Goal: Information Seeking & Learning: Learn about a topic

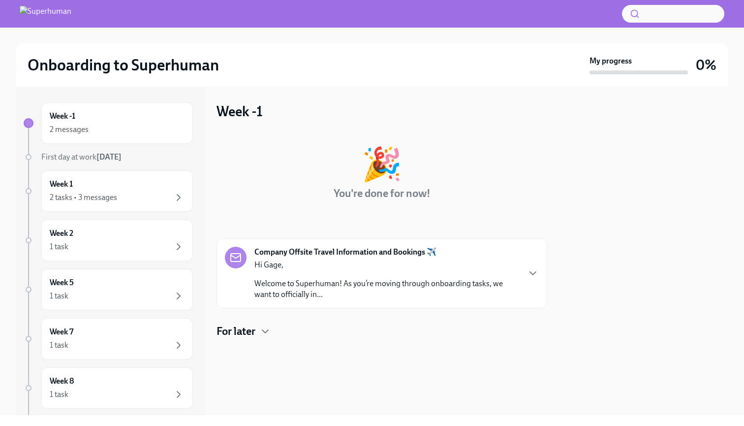
click at [528, 254] on div "Company Offsite Travel Information and Bookings ✈️ Hi Gage, Welcome to Superhum…" at bounding box center [382, 273] width 314 height 53
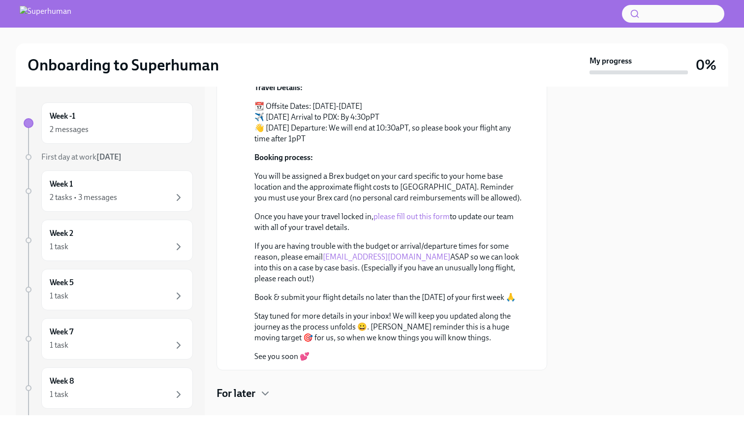
scroll to position [316, 0]
click at [122, 136] on div "Week -1 2 messages" at bounding box center [117, 122] width 152 height 41
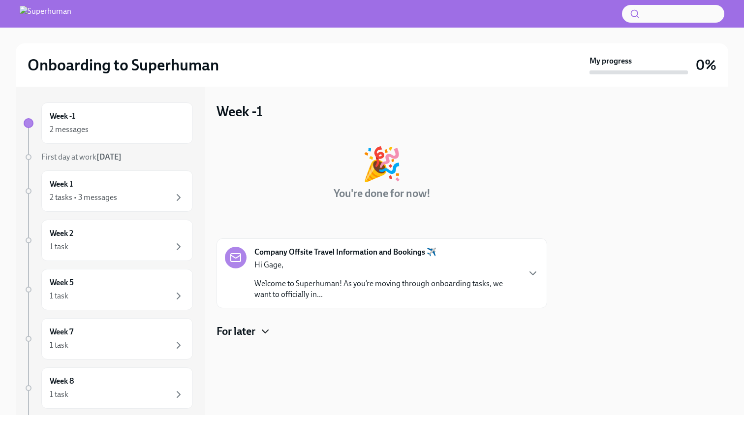
click at [269, 326] on icon "button" at bounding box center [265, 331] width 12 height 12
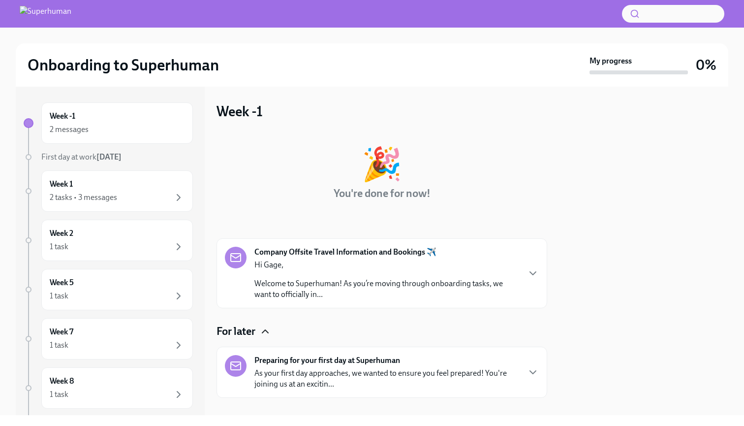
click at [438, 261] on p "Hi Gage," at bounding box center [386, 264] width 265 height 11
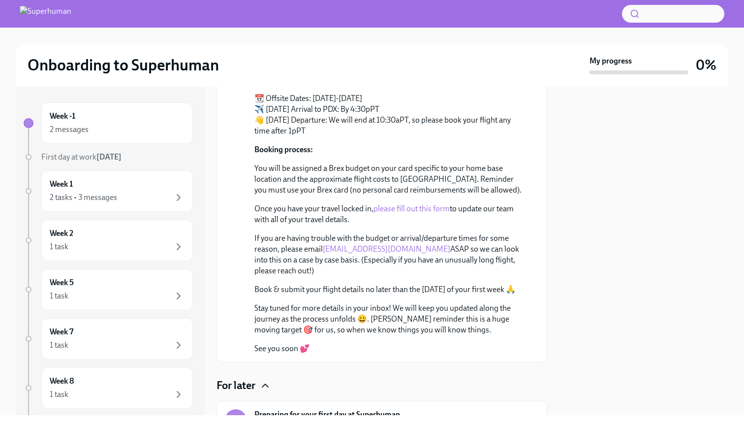
scroll to position [381, 0]
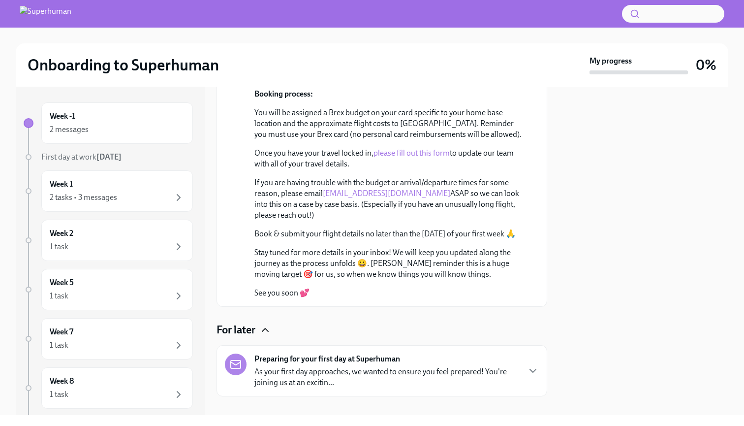
click at [462, 369] on p "As your first day approaches, we wanted to ensure you feel prepared! You're joi…" at bounding box center [386, 377] width 265 height 22
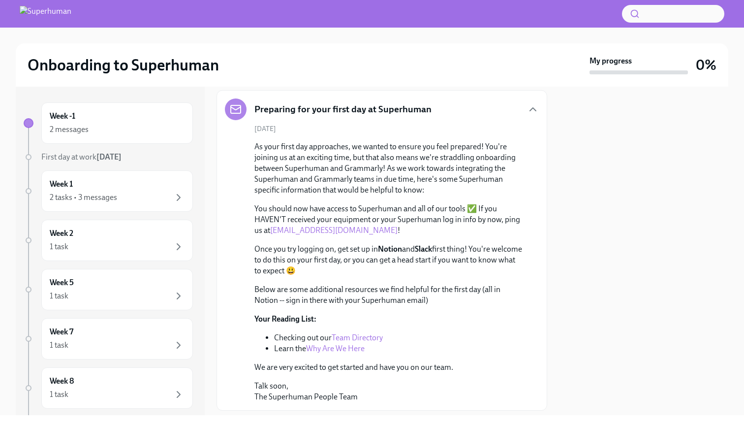
scroll to position [630, 0]
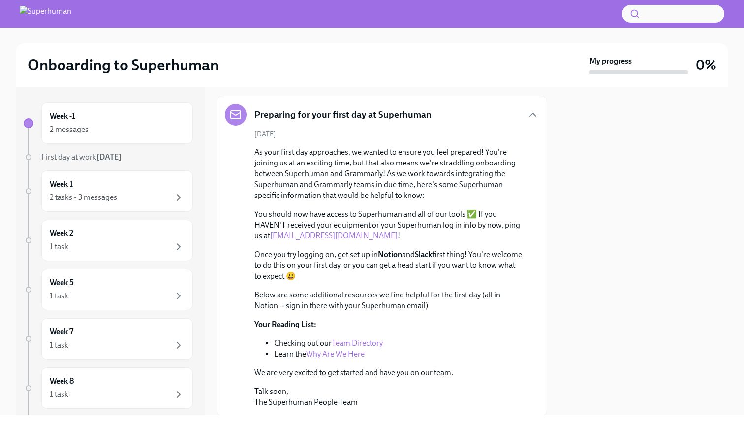
click at [363, 342] on link "Team Directory" at bounding box center [357, 342] width 51 height 9
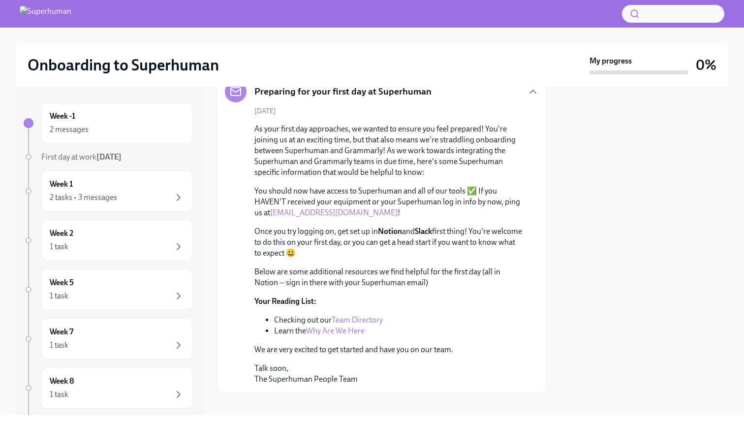
scroll to position [656, 0]
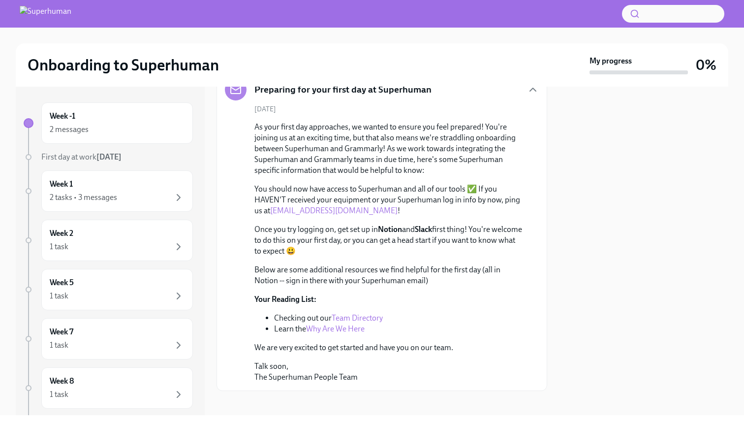
click at [360, 326] on link "Why Are We Here" at bounding box center [335, 328] width 59 height 9
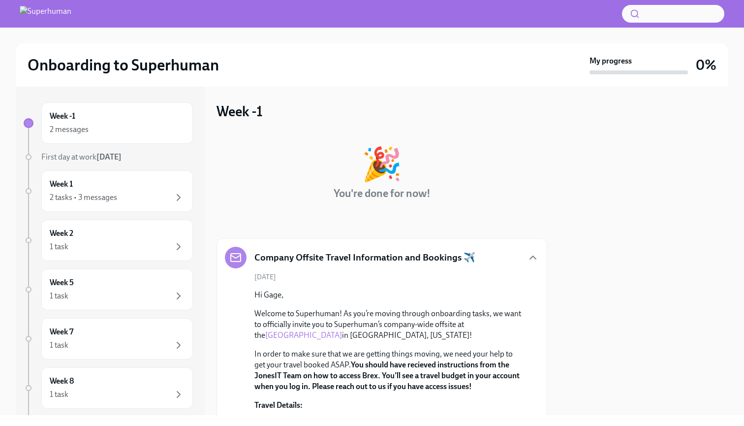
scroll to position [0, 0]
click at [146, 197] on div "2 tasks • 3 messages" at bounding box center [117, 197] width 135 height 12
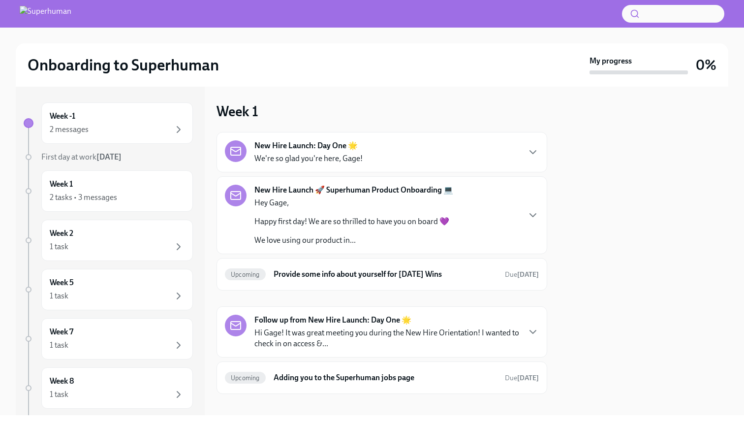
click at [526, 152] on div "New Hire Launch: Day One 🌟 We're so glad you're here, Gage!" at bounding box center [382, 152] width 314 height 24
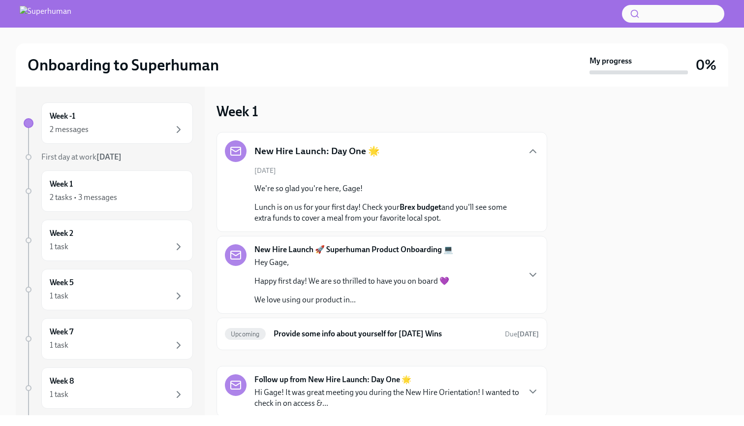
click at [526, 152] on div "New Hire Launch: Day One 🌟" at bounding box center [382, 151] width 314 height 22
click at [536, 149] on icon "button" at bounding box center [533, 151] width 12 height 12
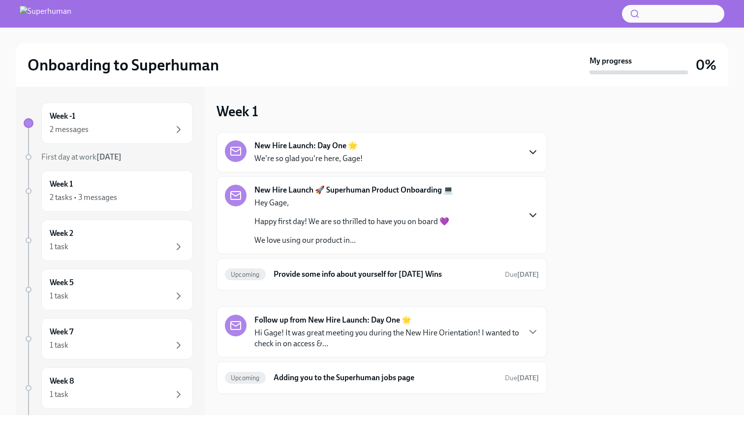
click at [538, 212] on icon "button" at bounding box center [533, 215] width 12 height 12
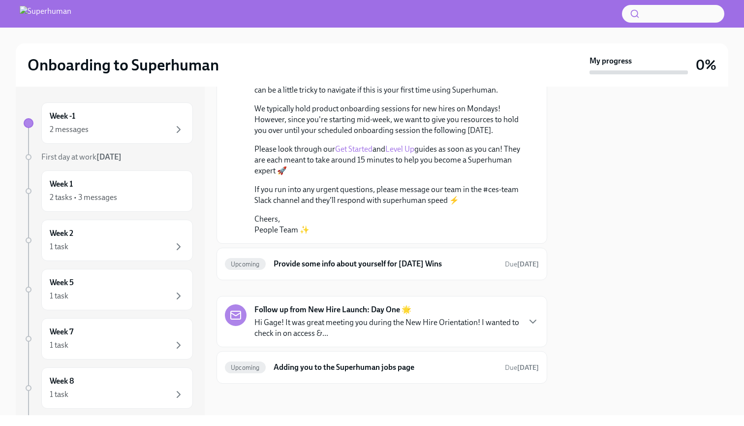
scroll to position [191, 0]
click at [526, 324] on div "Follow up from New Hire Launch: Day One 🌟 Hi Gage! It was great meeting you dur…" at bounding box center [382, 321] width 314 height 34
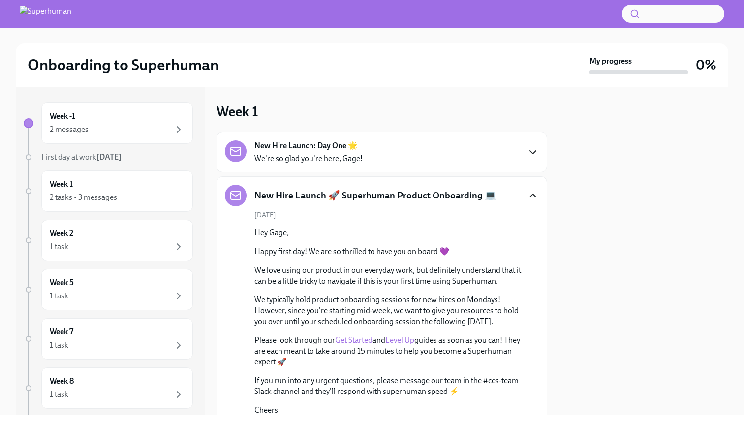
scroll to position [0, 0]
click at [139, 242] on div "1 task" at bounding box center [117, 247] width 135 height 12
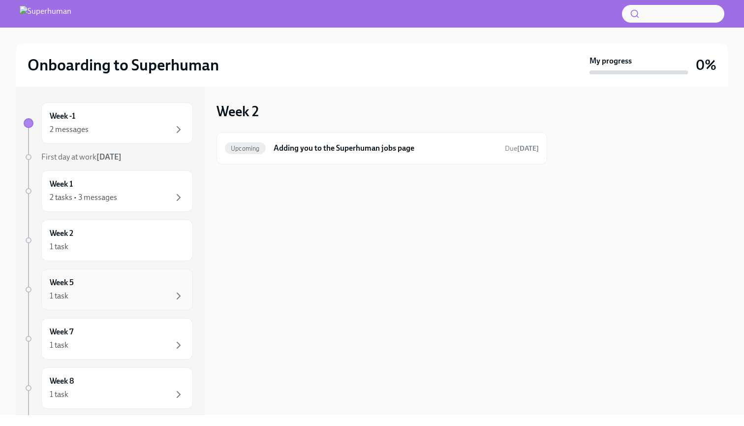
click at [142, 290] on div "1 task" at bounding box center [117, 296] width 135 height 12
click at [155, 382] on div "Week 8 1 task" at bounding box center [117, 388] width 135 height 25
click at [121, 186] on div "Week 1 2 tasks • 3 messages" at bounding box center [117, 191] width 135 height 25
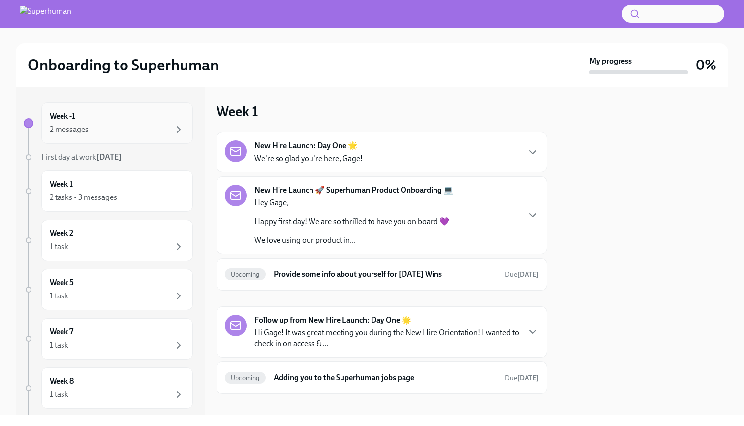
click at [130, 129] on div "2 messages" at bounding box center [117, 130] width 135 height 12
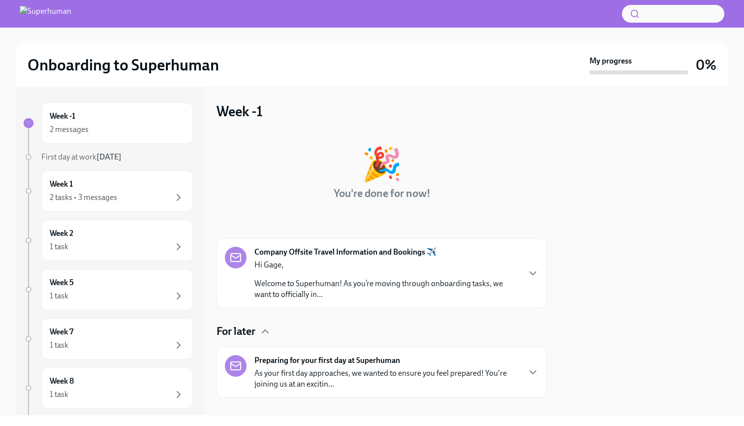
click at [394, 273] on div "Hi Gage, Welcome to Superhuman! As you’re moving through onboarding tasks, we w…" at bounding box center [386, 279] width 265 height 40
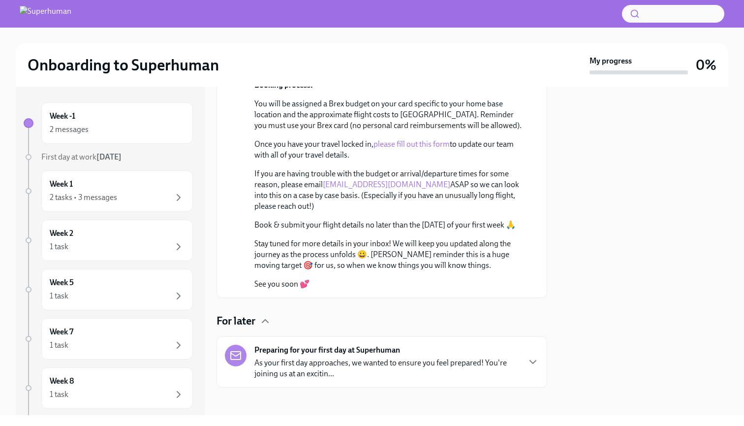
click at [406, 358] on p "As your first day approaches, we wanted to ensure you feel prepared! You're joi…" at bounding box center [386, 368] width 265 height 22
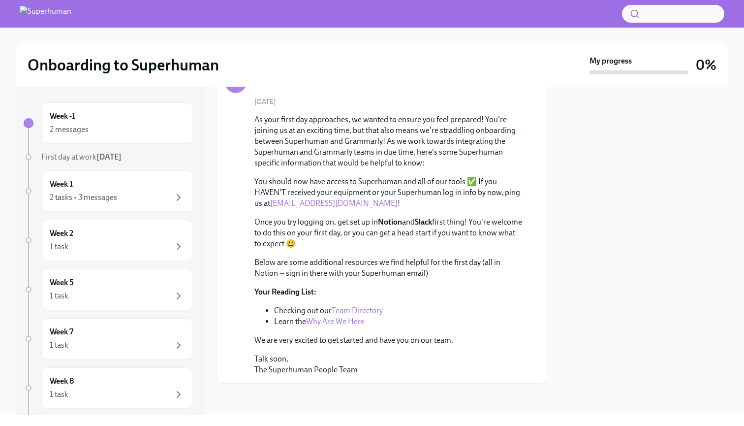
scroll to position [663, 0]
